Goal: Navigation & Orientation: Understand site structure

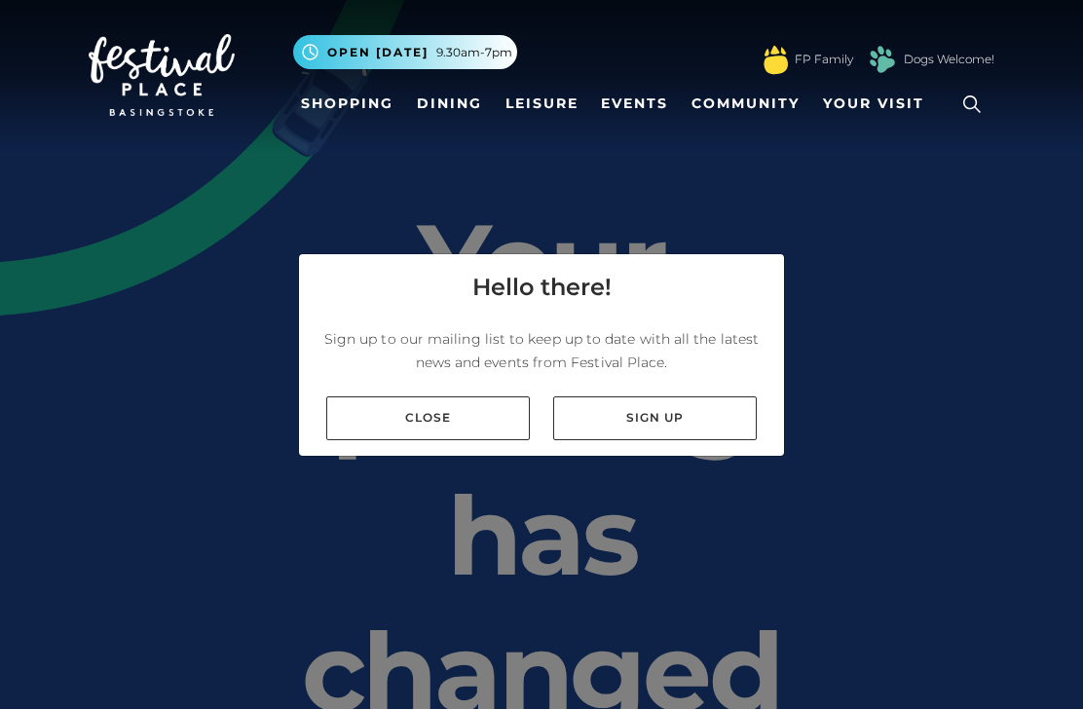
click at [469, 440] on link "Close" at bounding box center [428, 418] width 204 height 44
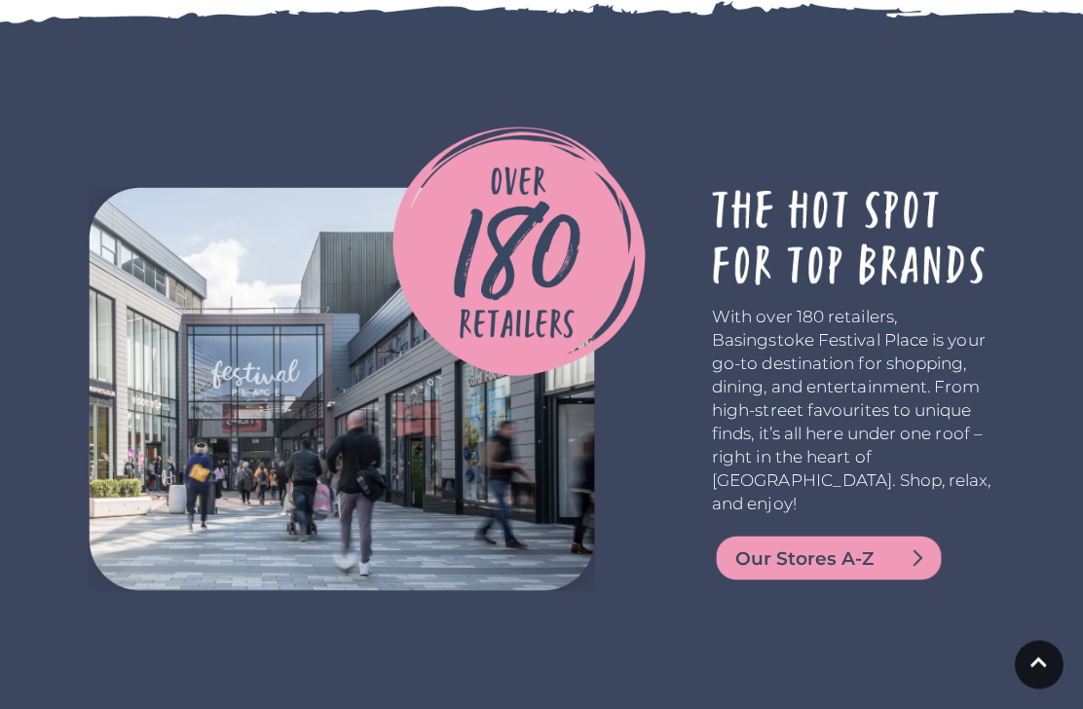
scroll to position [3876, 0]
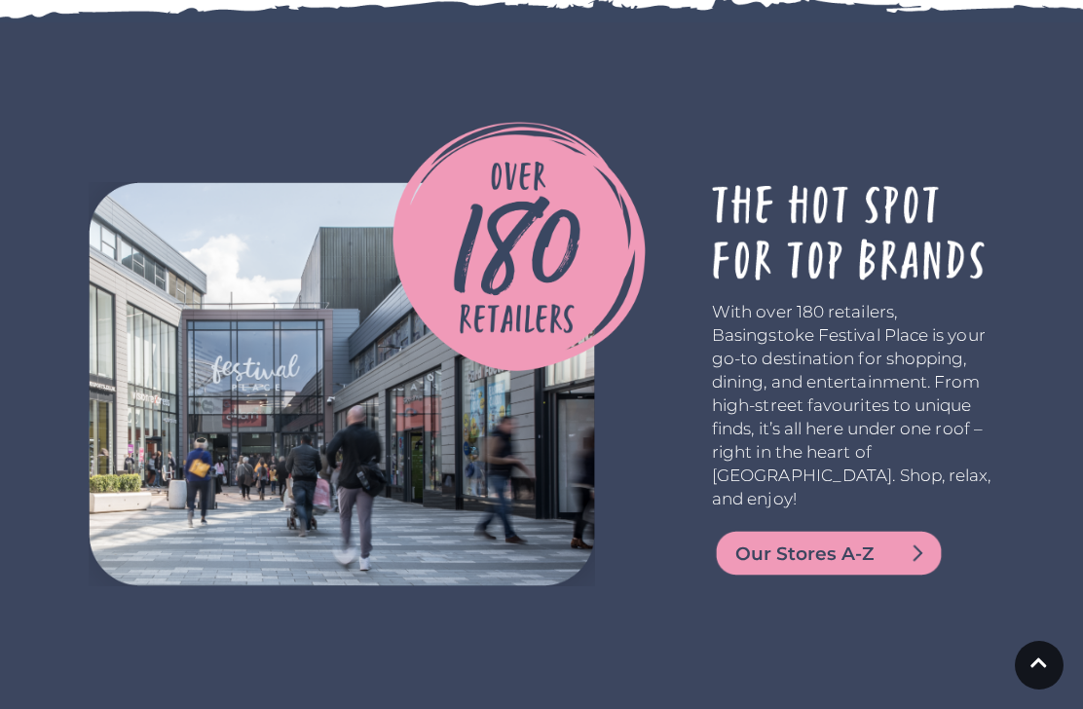
click at [880, 541] on span "Our Stores A-Z" at bounding box center [852, 554] width 234 height 27
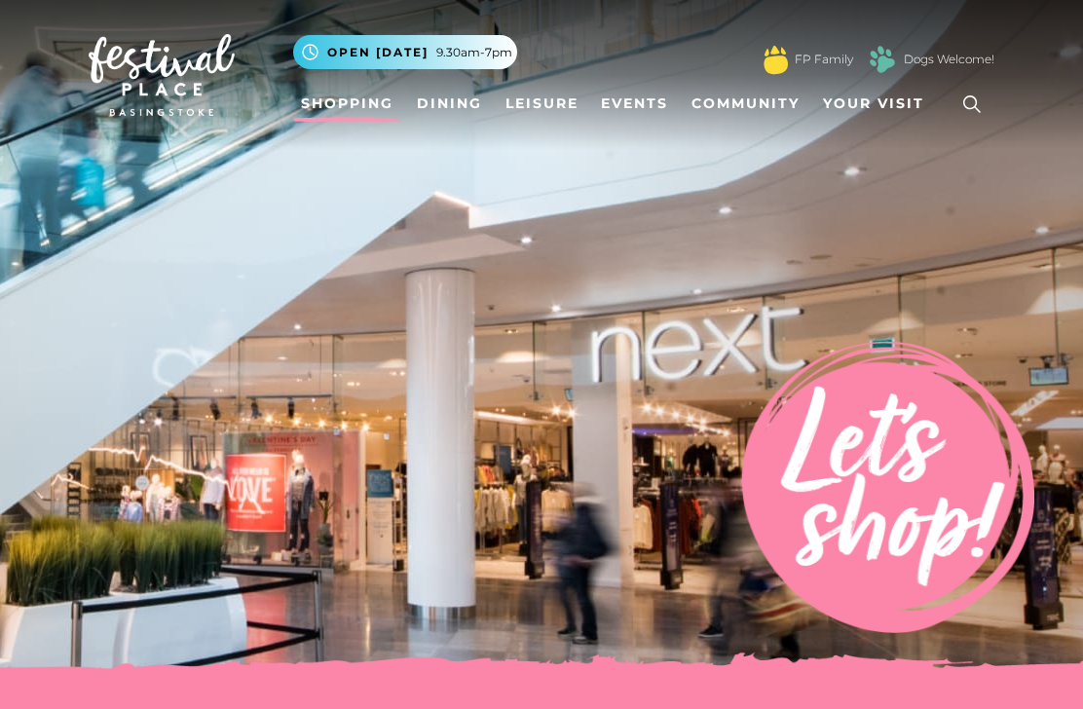
click at [944, 61] on link "Dogs Welcome!" at bounding box center [949, 60] width 91 height 18
click at [444, 106] on link "Dining" at bounding box center [449, 104] width 81 height 36
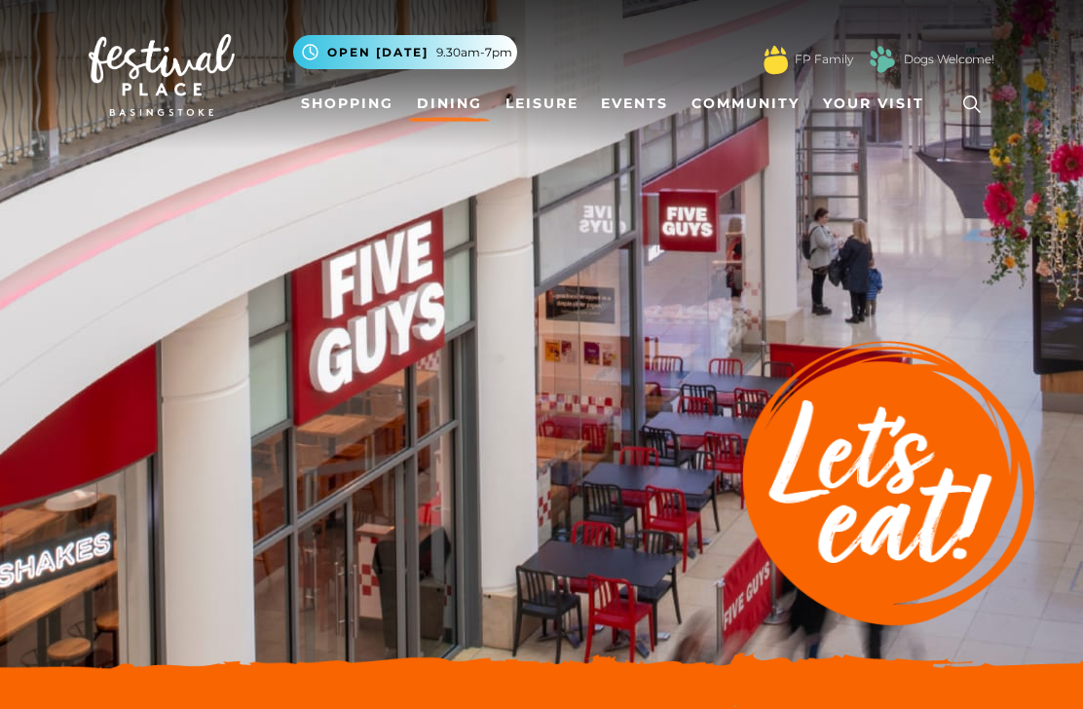
click at [546, 95] on link "Leisure" at bounding box center [542, 104] width 89 height 36
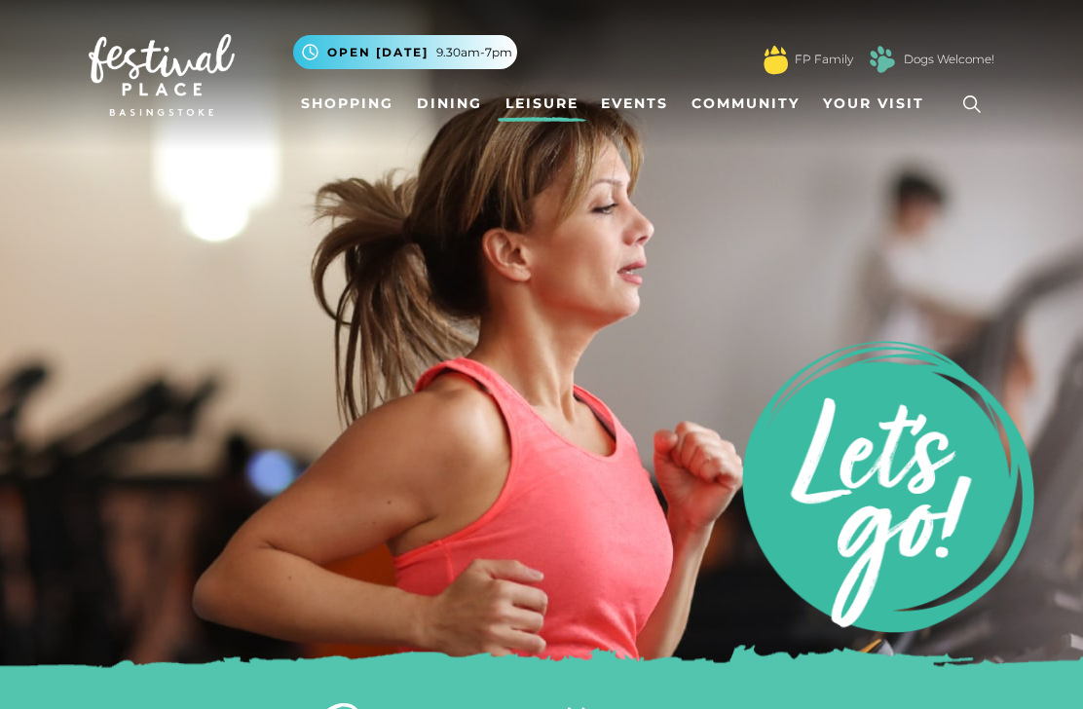
click at [875, 101] on span "Your Visit" at bounding box center [873, 104] width 101 height 20
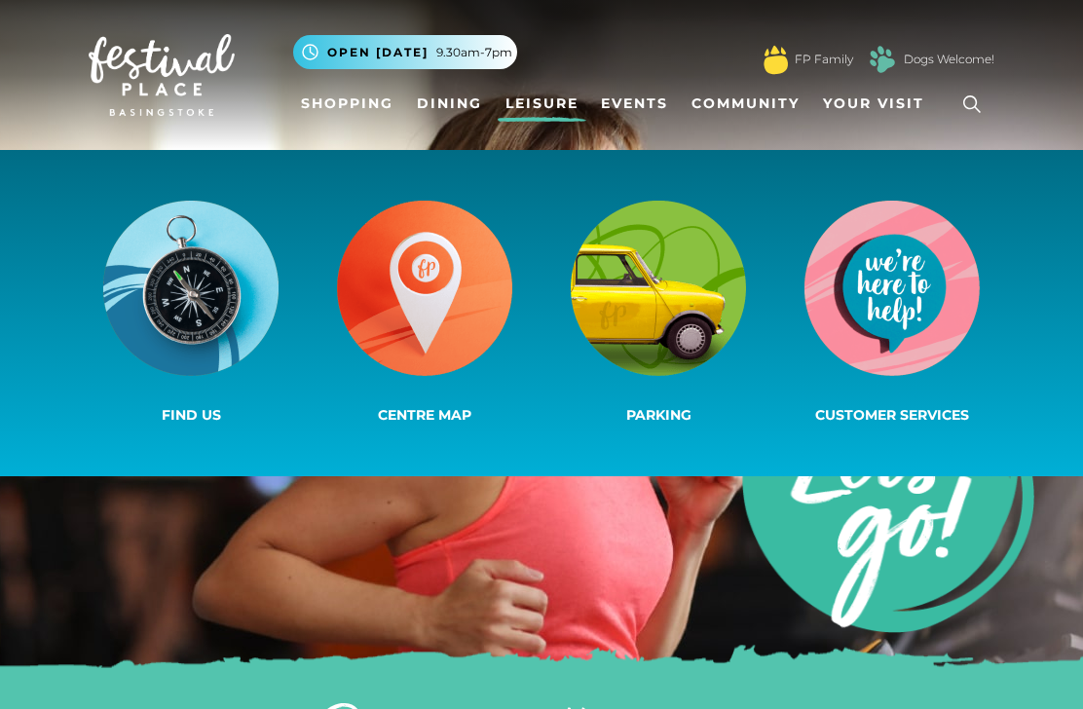
click at [667, 325] on img at bounding box center [658, 288] width 175 height 175
